Goal: Navigation & Orientation: Find specific page/section

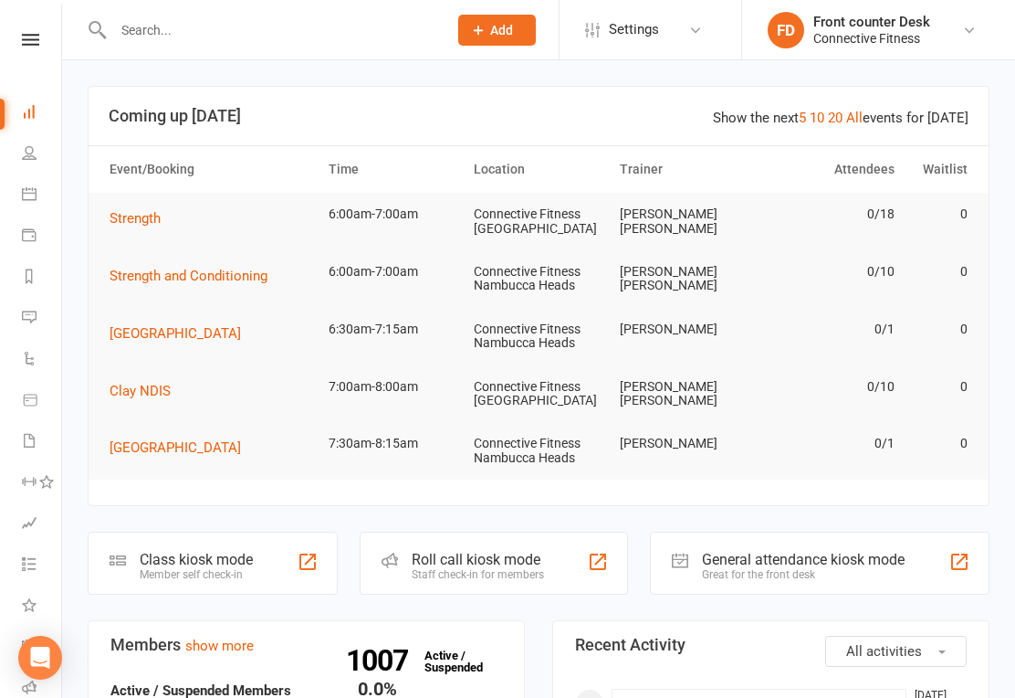
click at [870, 109] on div "Show the next 5 10 20 All events for [DATE]" at bounding box center [841, 118] width 256 height 22
click at [863, 123] on link "All" at bounding box center [854, 118] width 16 height 16
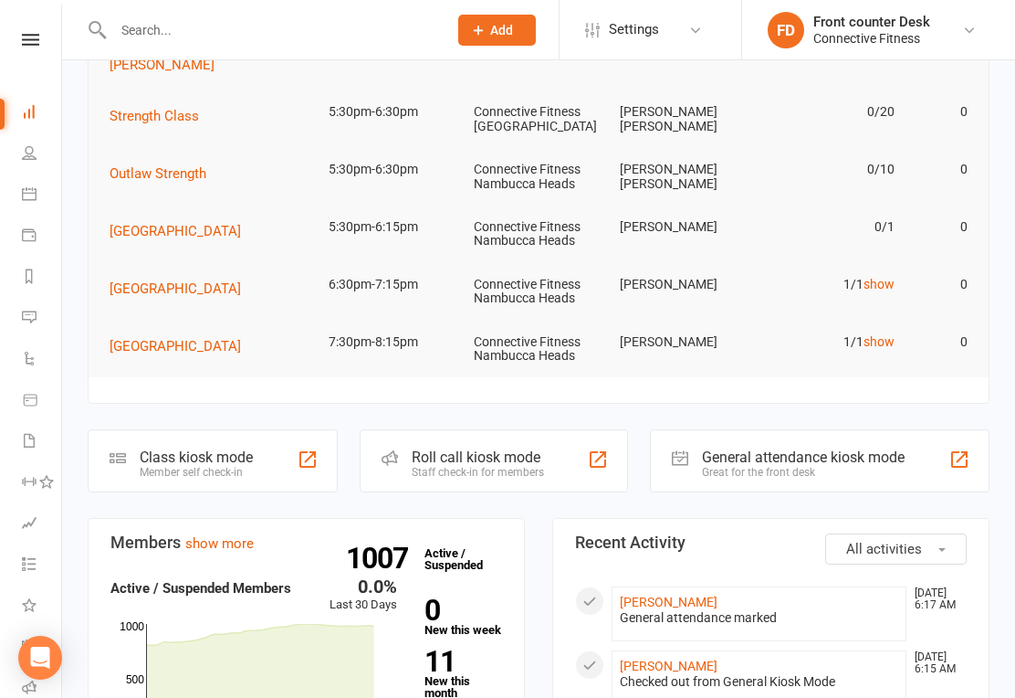
scroll to position [1603, 0]
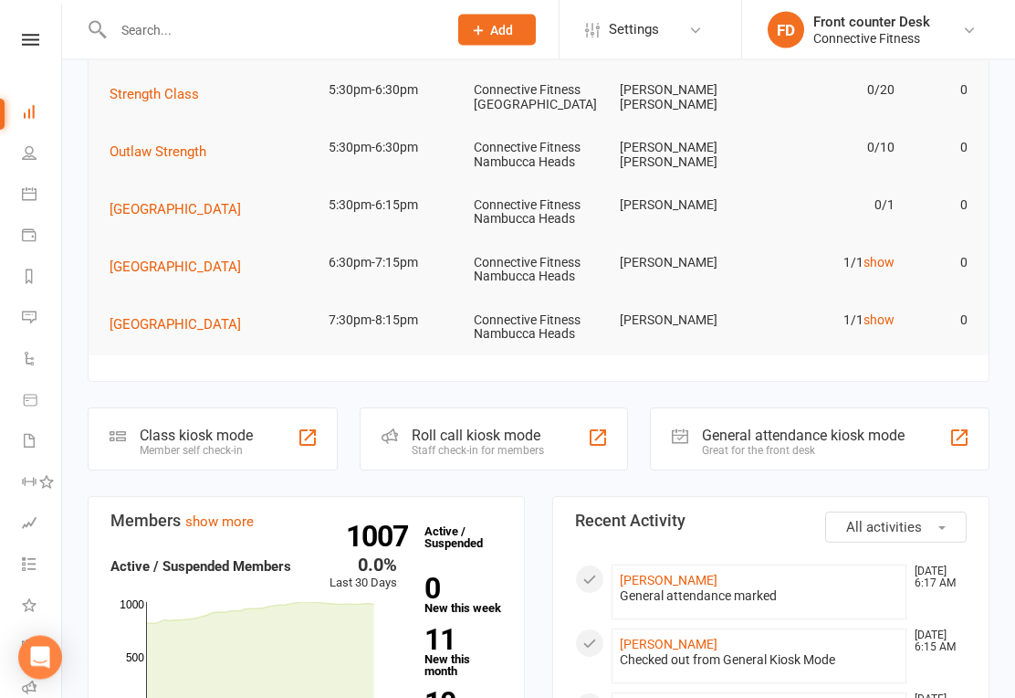
click at [881, 313] on link "show" at bounding box center [879, 320] width 31 height 15
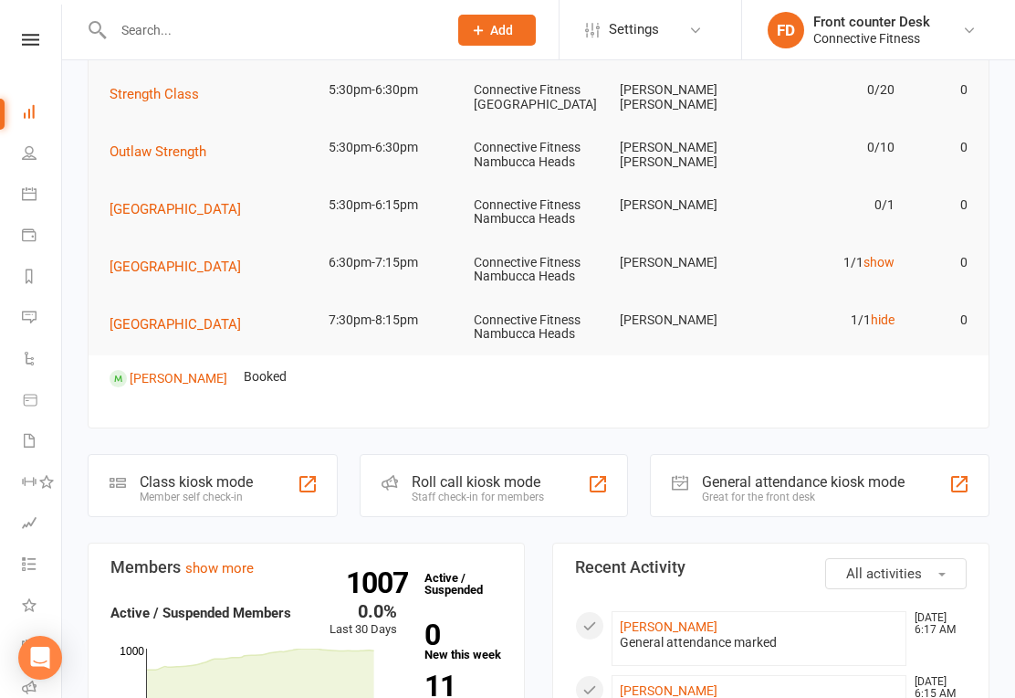
click at [886, 312] on link "hide" at bounding box center [883, 319] width 24 height 15
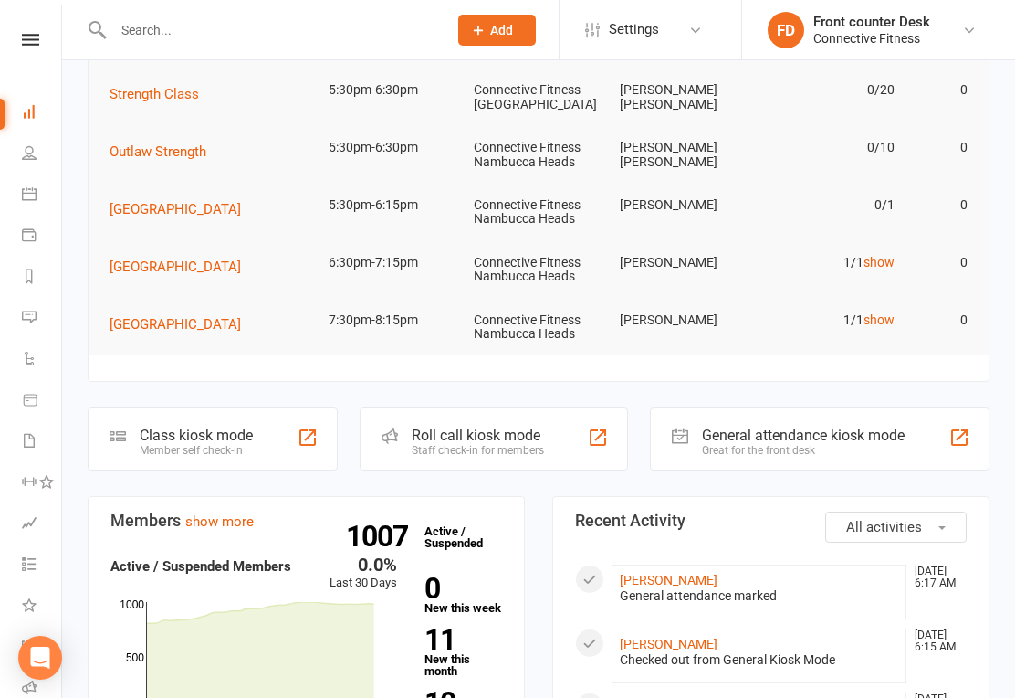
click at [883, 255] on link "show" at bounding box center [879, 262] width 31 height 15
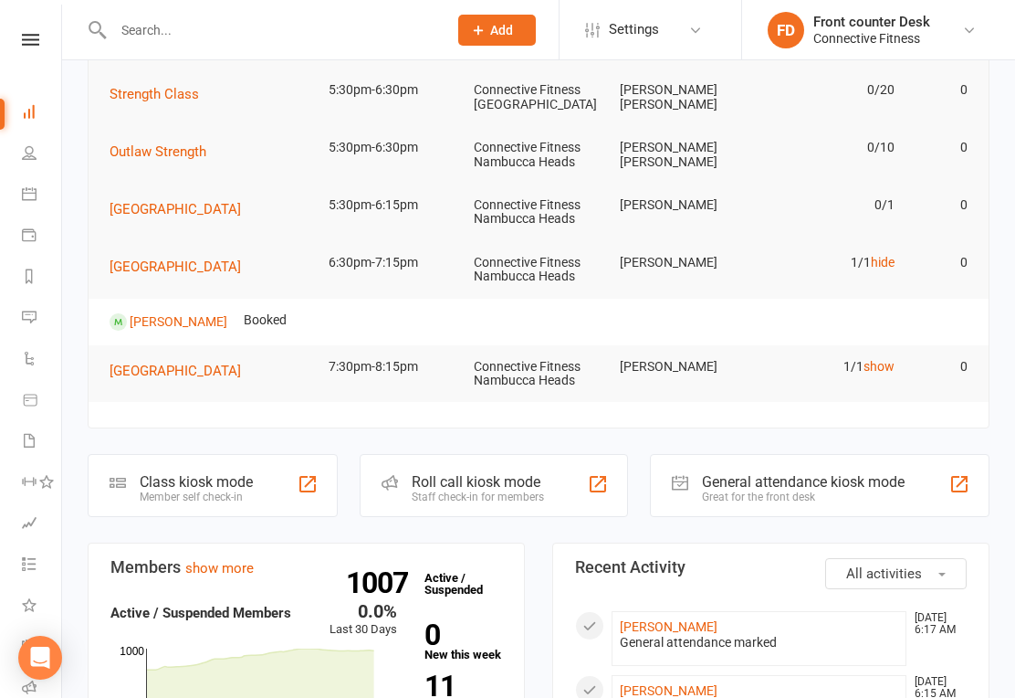
click at [893, 255] on link "hide" at bounding box center [883, 262] width 24 height 15
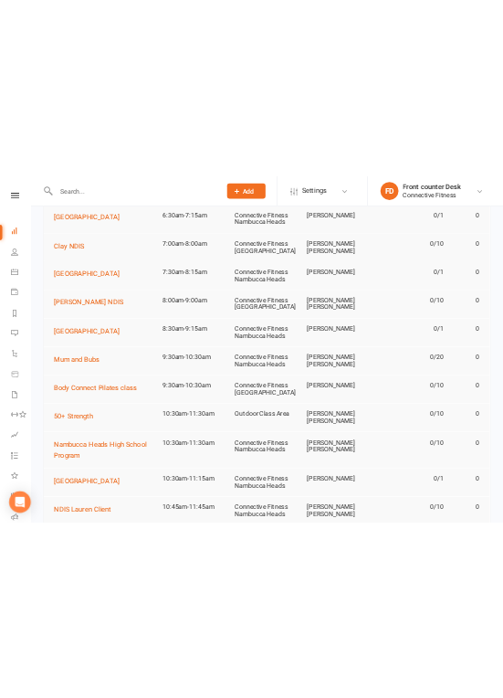
scroll to position [0, 0]
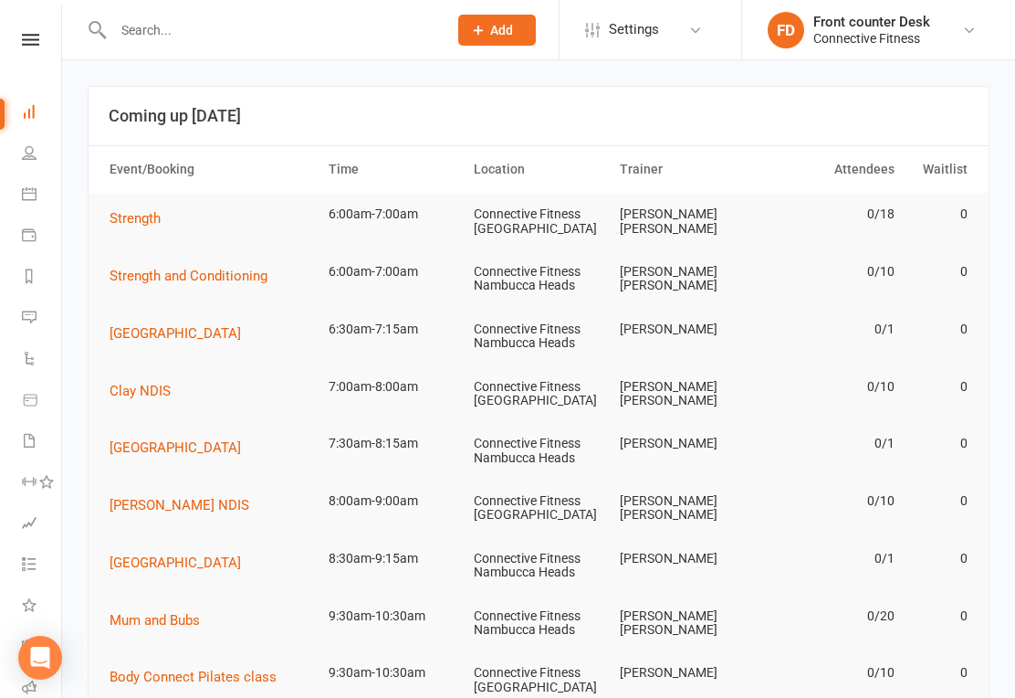
click at [34, 39] on icon at bounding box center [30, 40] width 17 height 12
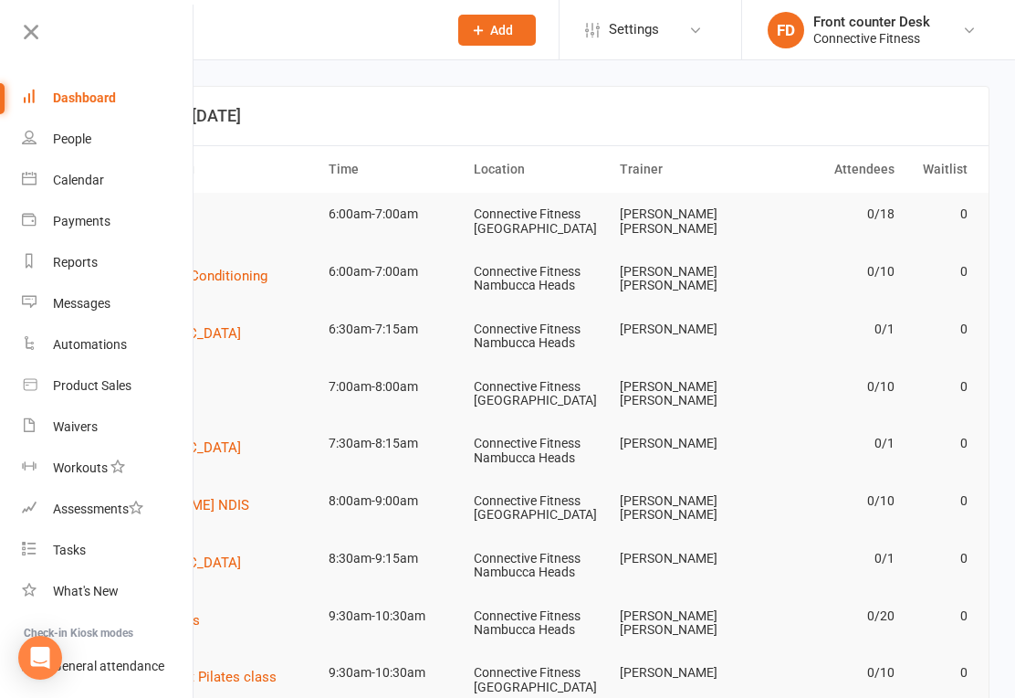
click at [51, 128] on link "People" at bounding box center [108, 139] width 173 height 41
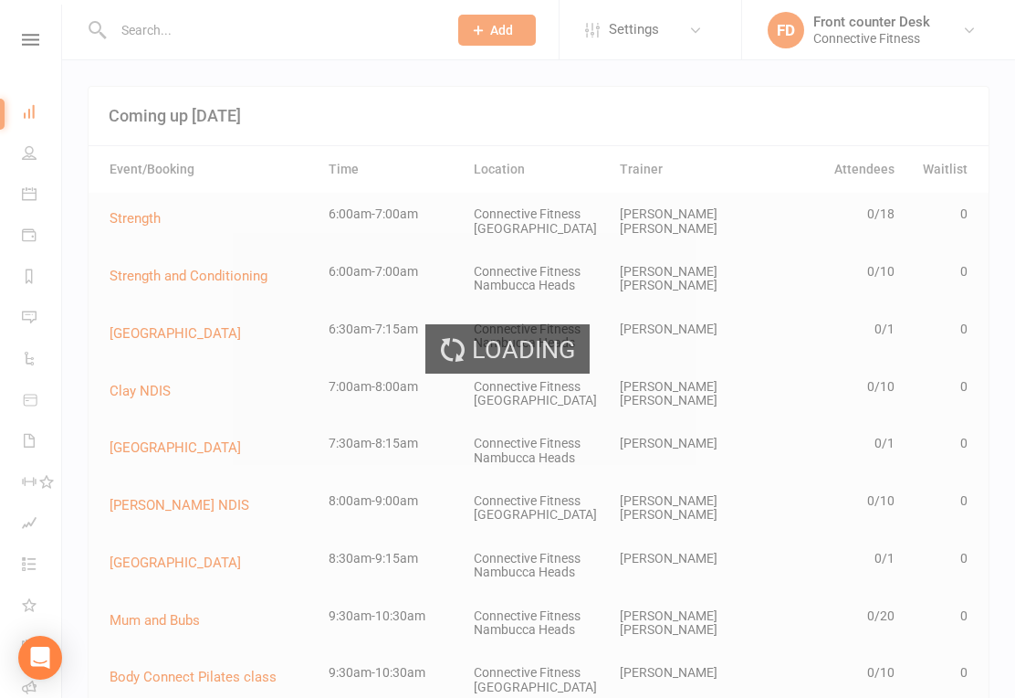
select select "100"
